Goal: Task Accomplishment & Management: Use online tool/utility

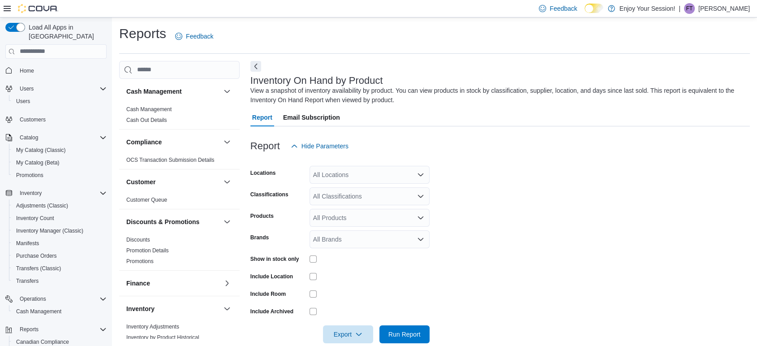
scroll to position [59, 0]
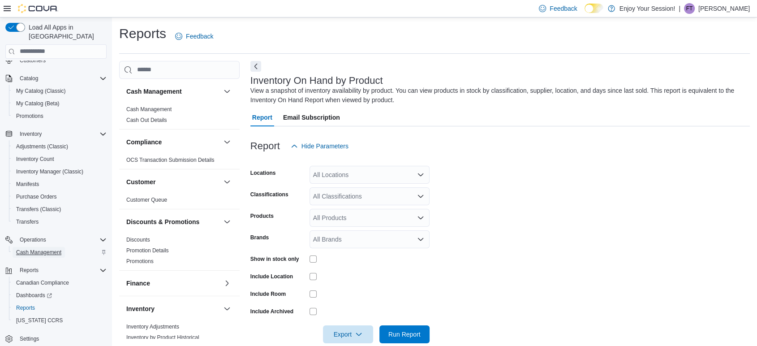
click at [54, 248] on span "Cash Management" at bounding box center [38, 251] width 45 height 7
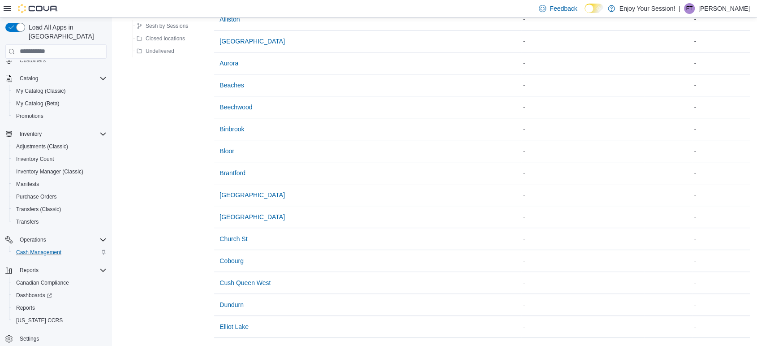
scroll to position [298, 0]
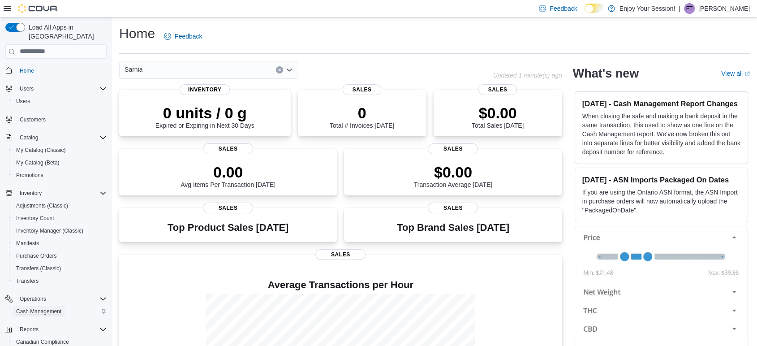
click at [43, 308] on span "Cash Management" at bounding box center [38, 311] width 45 height 7
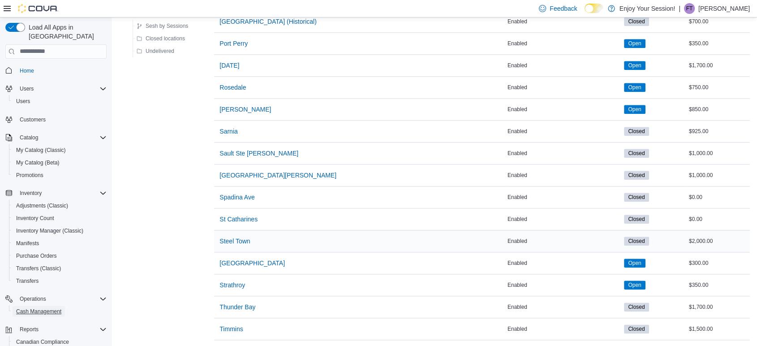
scroll to position [995, 0]
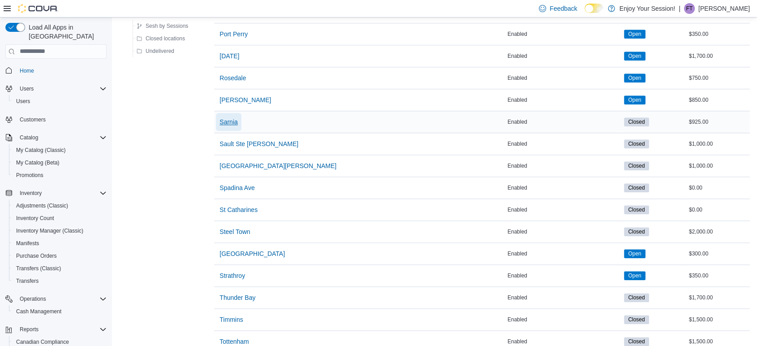
click at [231, 117] on span "Sarnia" at bounding box center [228, 121] width 18 height 9
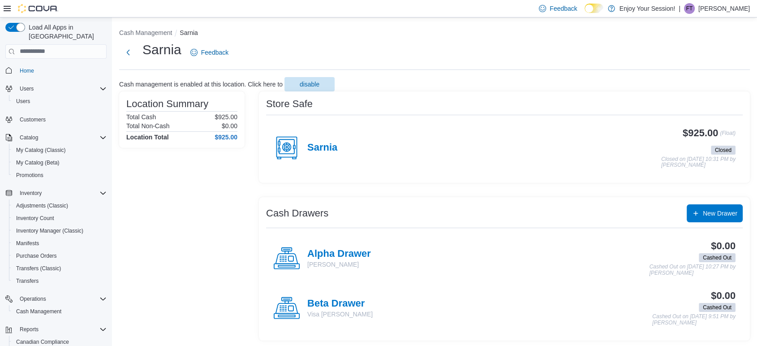
click at [327, 151] on h4 "Sarnia" at bounding box center [322, 148] width 30 height 12
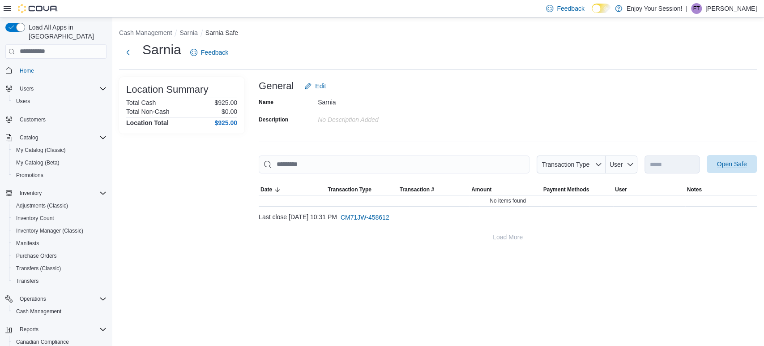
click at [728, 164] on span "Open Safe" at bounding box center [732, 163] width 30 height 9
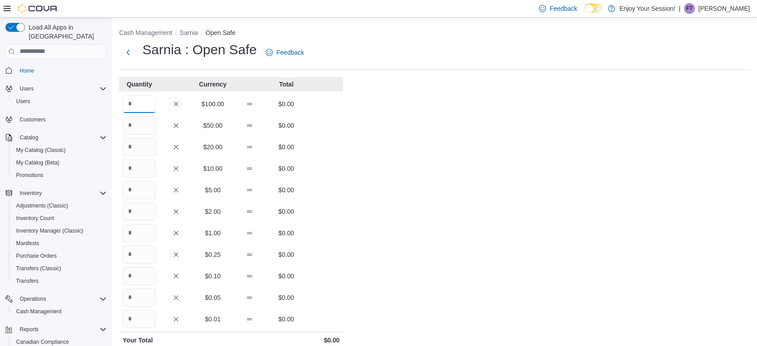
click at [139, 110] on input "Quantity" at bounding box center [139, 104] width 33 height 18
type input "*"
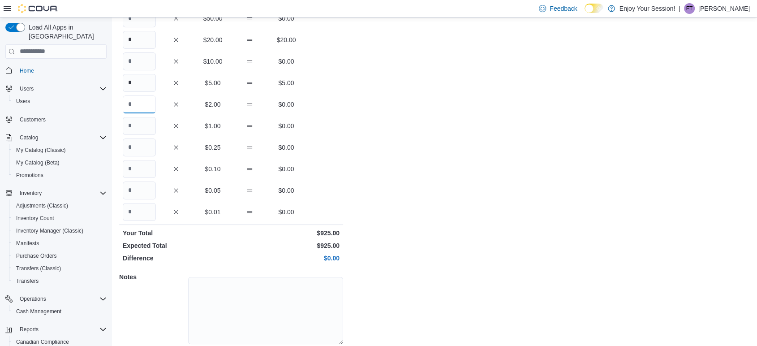
scroll to position [138, 0]
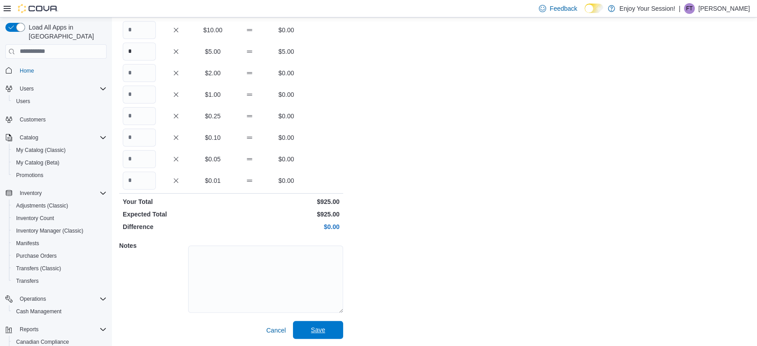
click at [319, 332] on span "Save" at bounding box center [318, 329] width 14 height 9
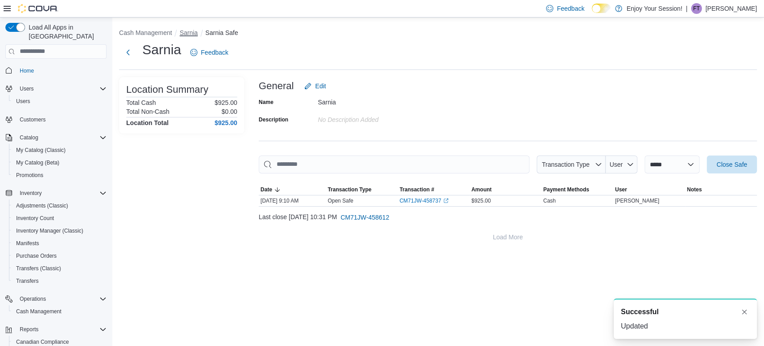
click at [190, 34] on button "Sarnia" at bounding box center [189, 32] width 18 height 7
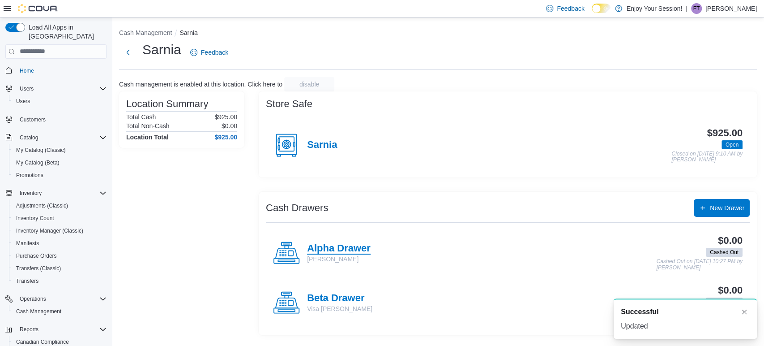
click at [355, 248] on h4 "Alpha Drawer" at bounding box center [339, 249] width 64 height 12
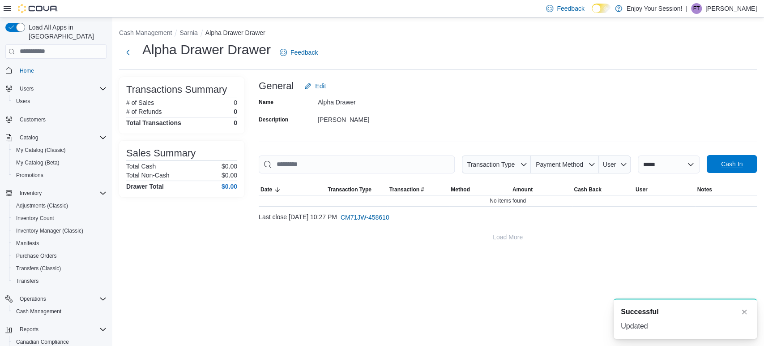
click at [725, 162] on span "Cash In" at bounding box center [731, 163] width 21 height 9
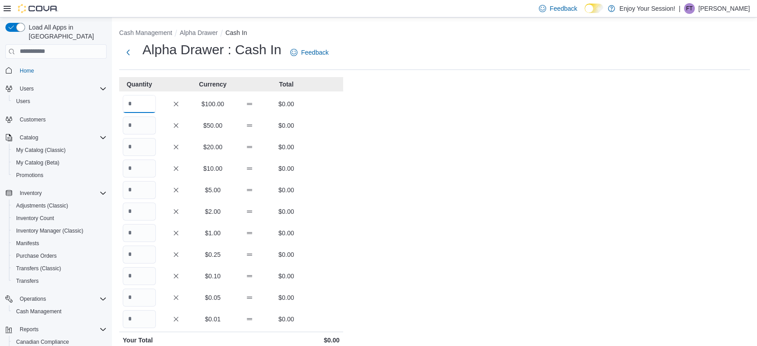
click at [145, 110] on input "Quantity" at bounding box center [139, 104] width 33 height 18
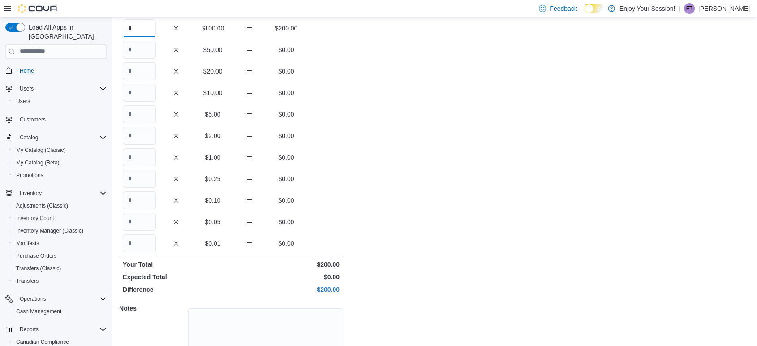
scroll to position [138, 0]
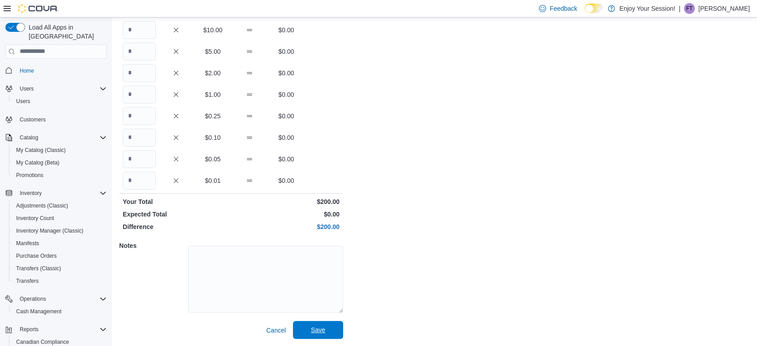
type input "*"
click at [319, 321] on span "Save" at bounding box center [317, 330] width 39 height 18
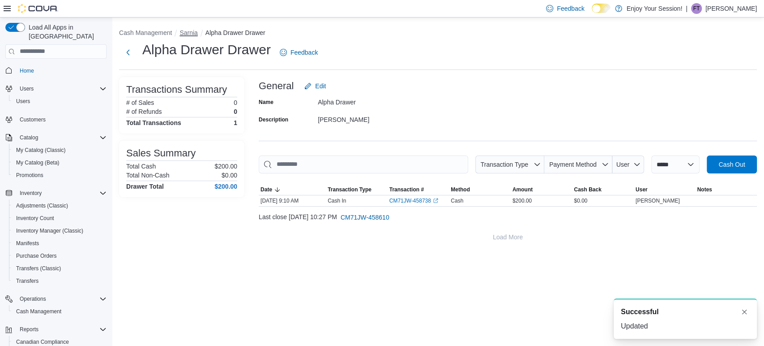
click at [187, 31] on button "Sarnia" at bounding box center [189, 32] width 18 height 7
